Goal: Task Accomplishment & Management: Manage account settings

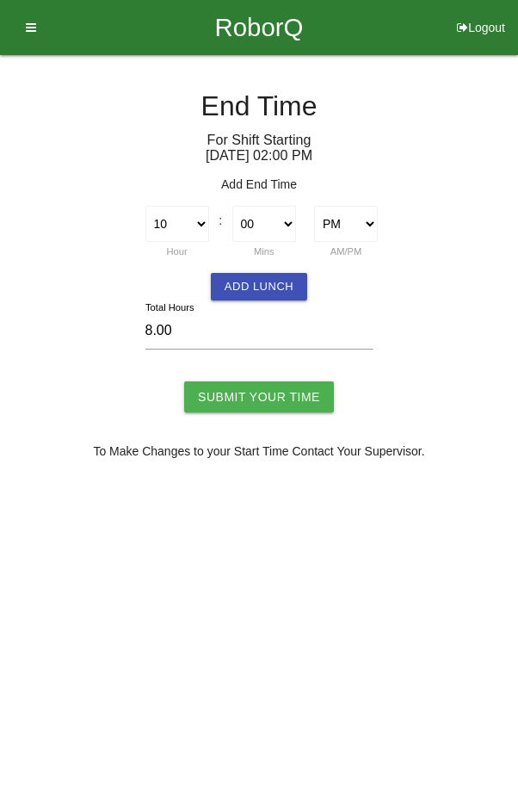
select select "10"
select select "2"
click at [263, 401] on input "Submit Your Time" at bounding box center [259, 396] width 150 height 31
type input "Processing..."
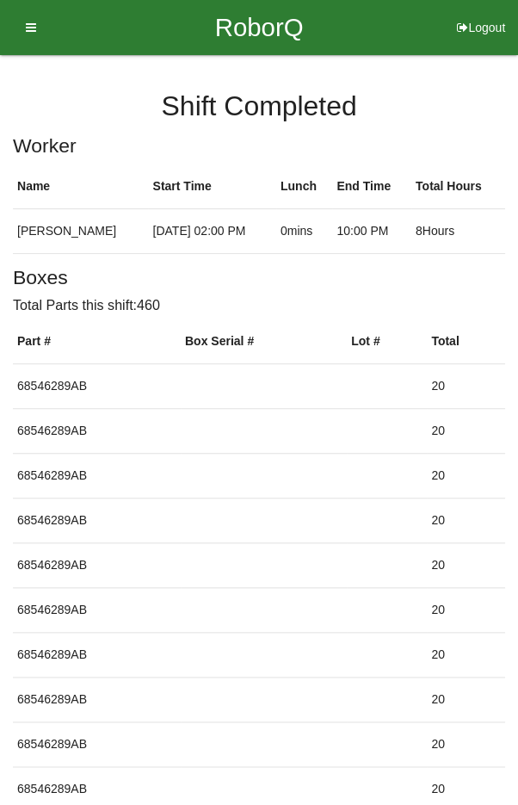
click at [481, 13] on button "Logout" at bounding box center [481, 6] width 74 height 13
select select "Worker"
